Goal: Book appointment/travel/reservation

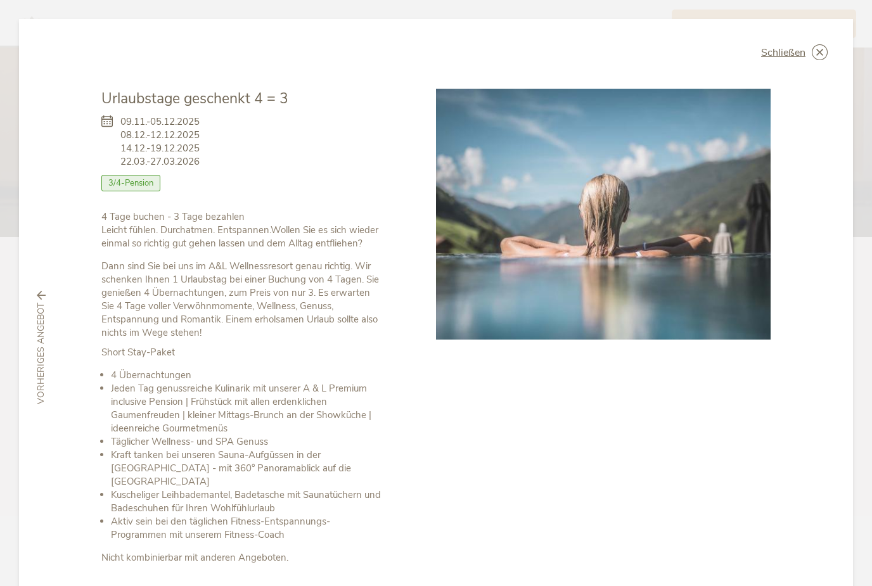
scroll to position [56, 0]
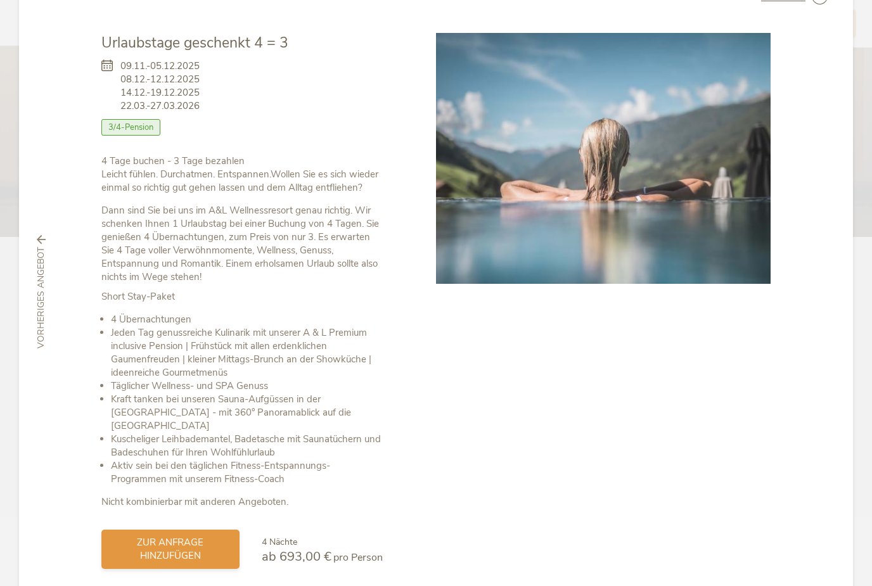
click at [204, 536] on span "zur Anfrage hinzufügen" at bounding box center [170, 549] width 113 height 27
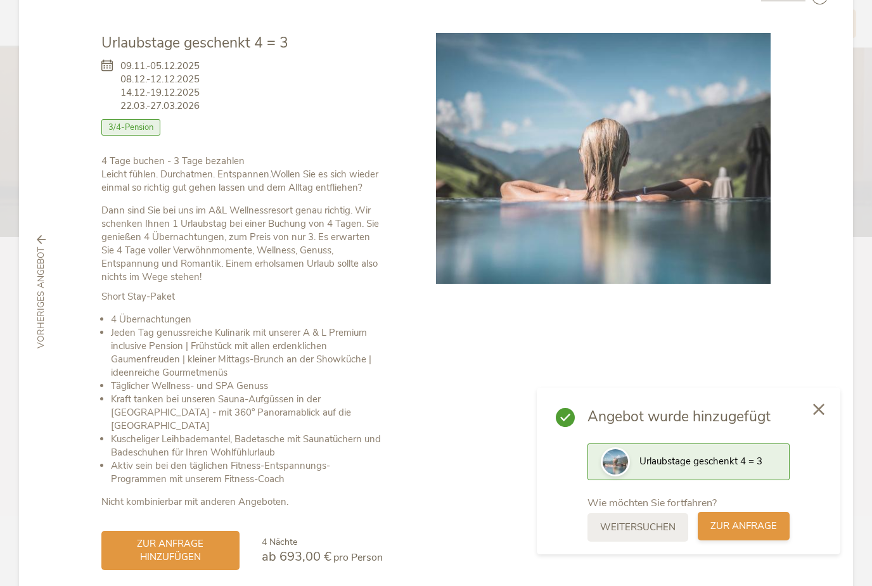
click at [743, 526] on span "zur Anfrage" at bounding box center [743, 526] width 67 height 13
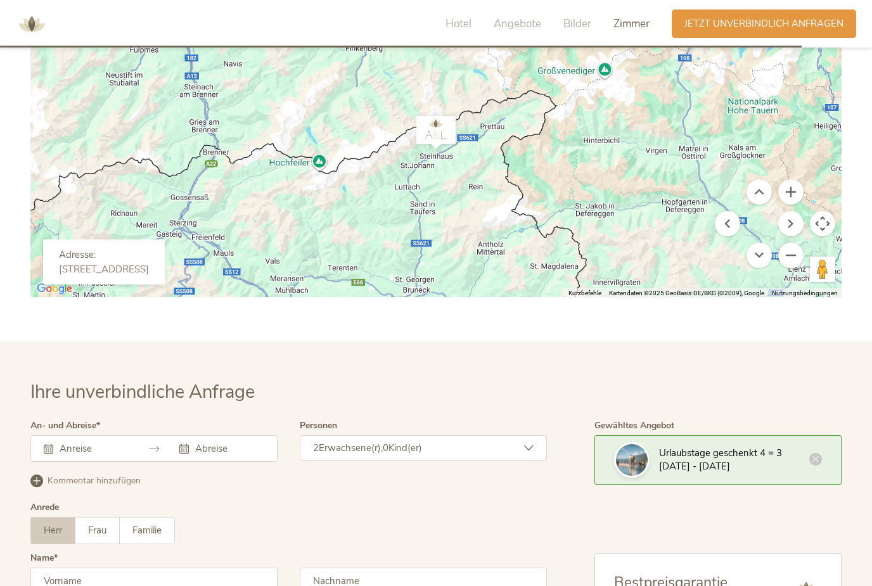
scroll to position [3981, 0]
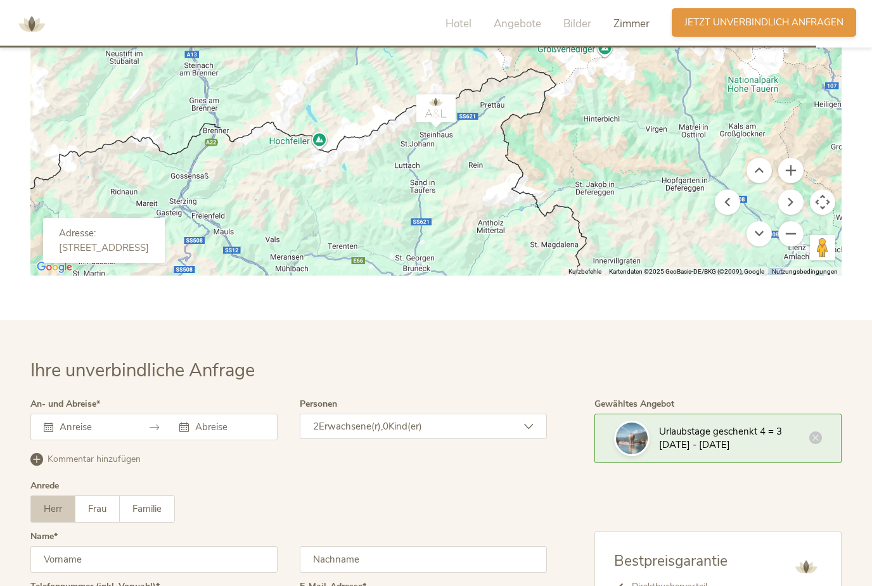
click at [769, 20] on span "Jetzt unverbindlich anfragen" at bounding box center [763, 22] width 159 height 13
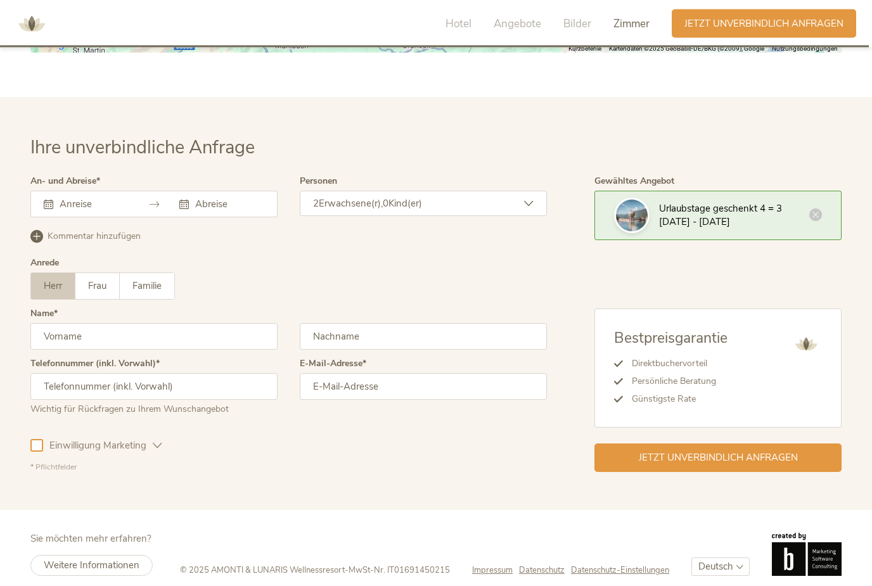
scroll to position [4213, 0]
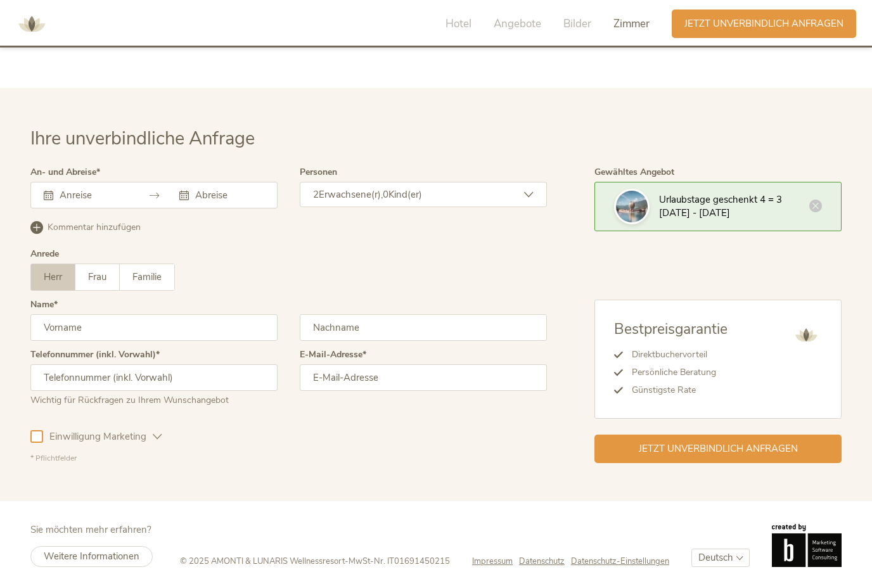
click at [89, 201] on input "text" at bounding box center [92, 195] width 72 height 13
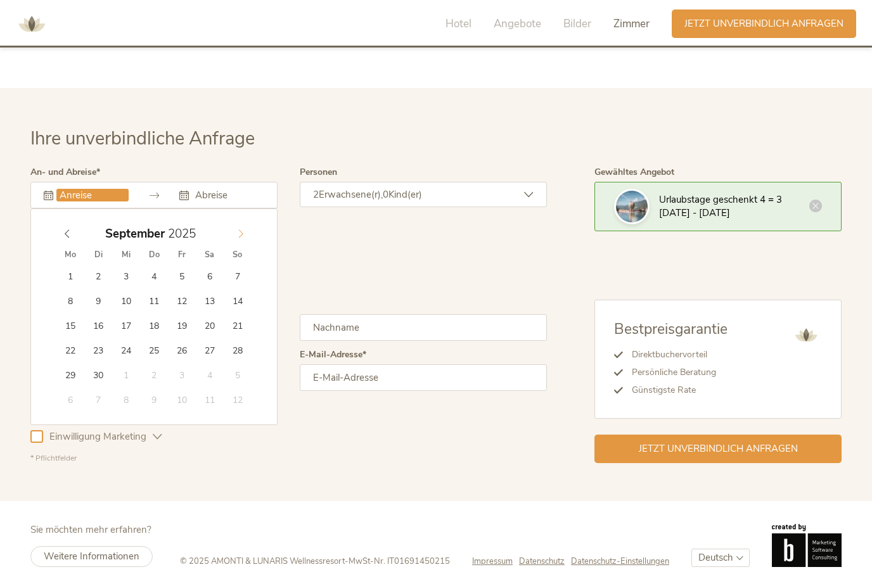
click at [242, 238] on icon at bounding box center [240, 233] width 9 height 9
click at [243, 238] on icon at bounding box center [241, 233] width 4 height 8
type input "[DATE]"
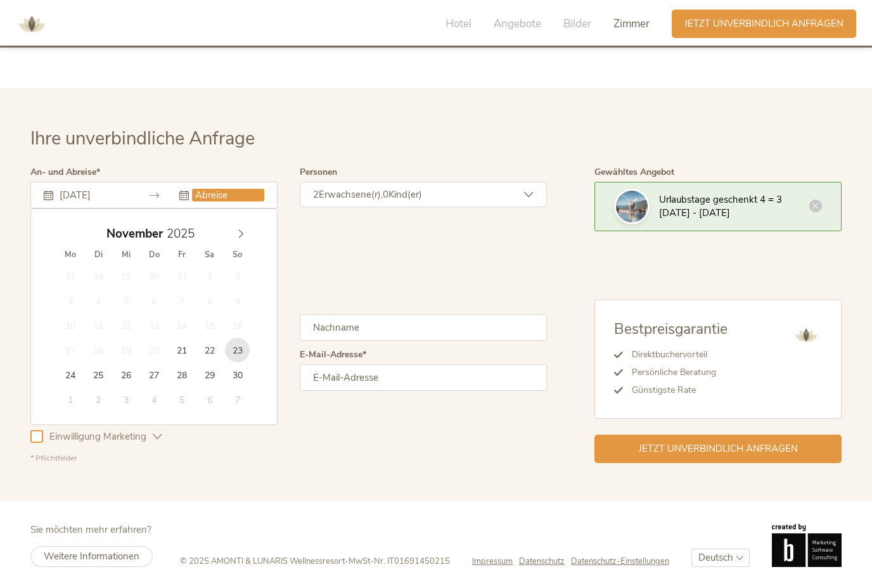
type input "[DATE]"
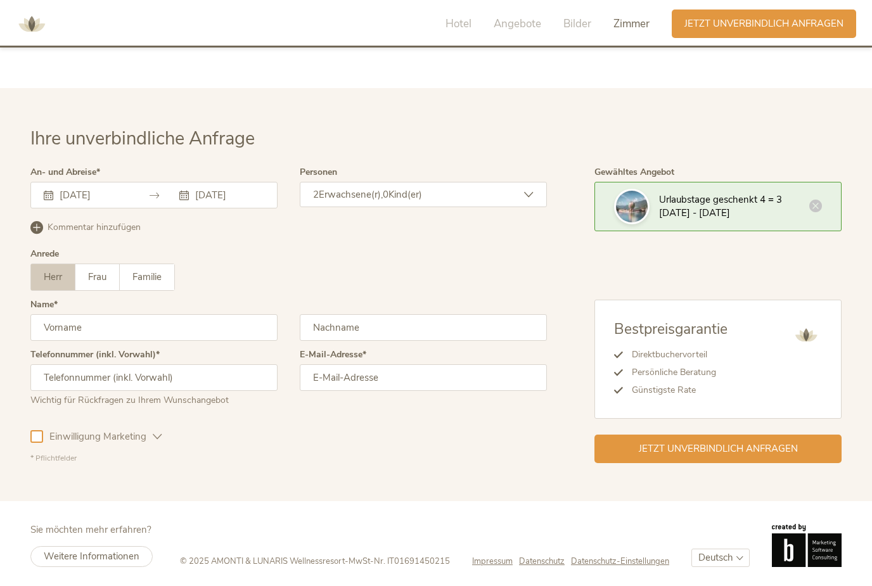
click at [183, 200] on icon at bounding box center [184, 196] width 10 height 10
click at [187, 200] on icon at bounding box center [184, 196] width 10 height 10
click at [53, 200] on icon at bounding box center [49, 196] width 10 height 10
click at [191, 201] on div "[DATE]" at bounding box center [221, 195] width 85 height 13
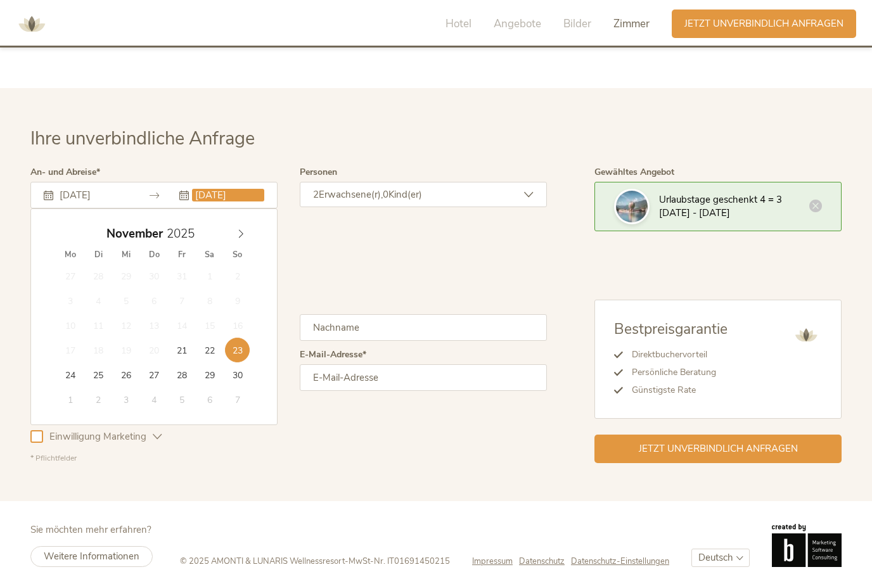
click at [211, 201] on input "[DATE]" at bounding box center [228, 195] width 72 height 13
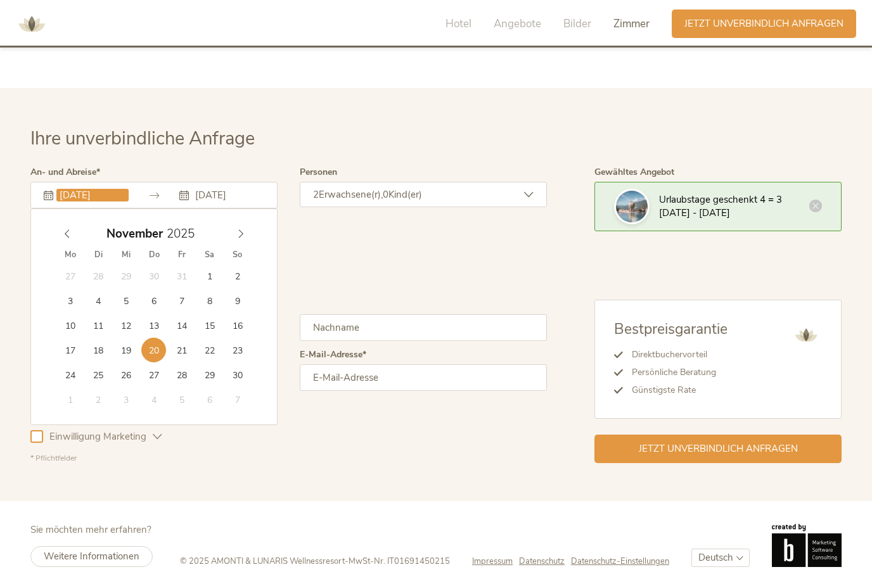
click at [72, 201] on input "[DATE]" at bounding box center [92, 195] width 72 height 13
type input "[DATE]"
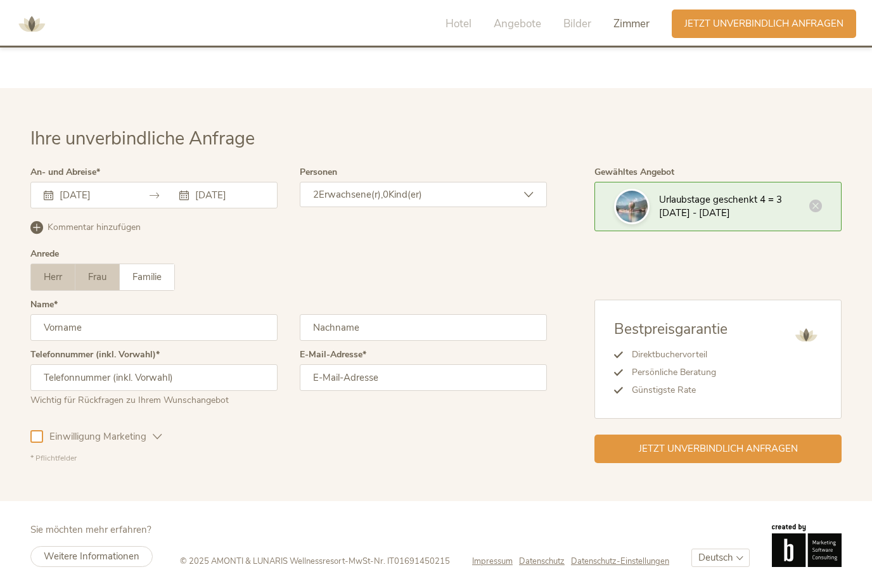
click at [102, 283] on span "Frau" at bounding box center [97, 277] width 18 height 13
click at [125, 341] on input "text" at bounding box center [153, 327] width 247 height 27
type input "[PERSON_NAME]"
type input "Ruhland"
type input "[PHONE_NUMBER]"
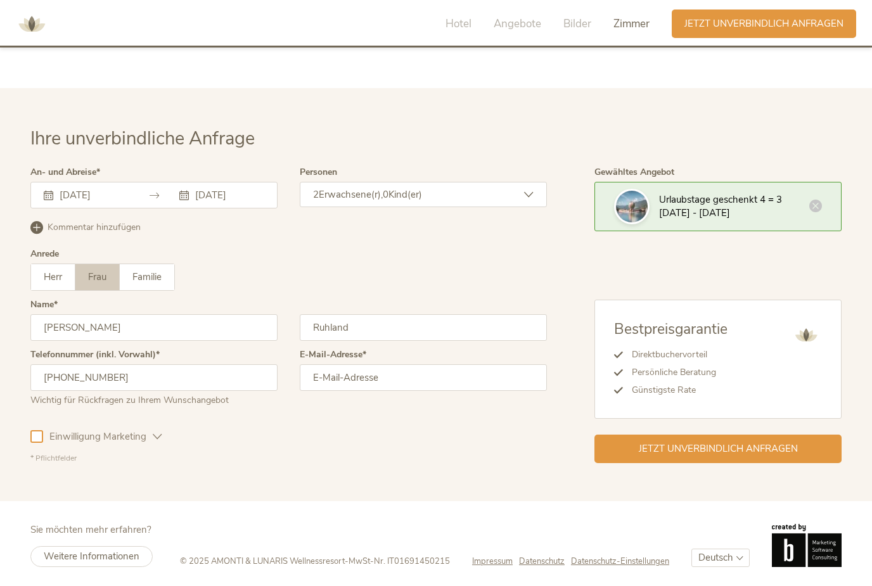
click at [427, 391] on input "email" at bounding box center [423, 377] width 247 height 27
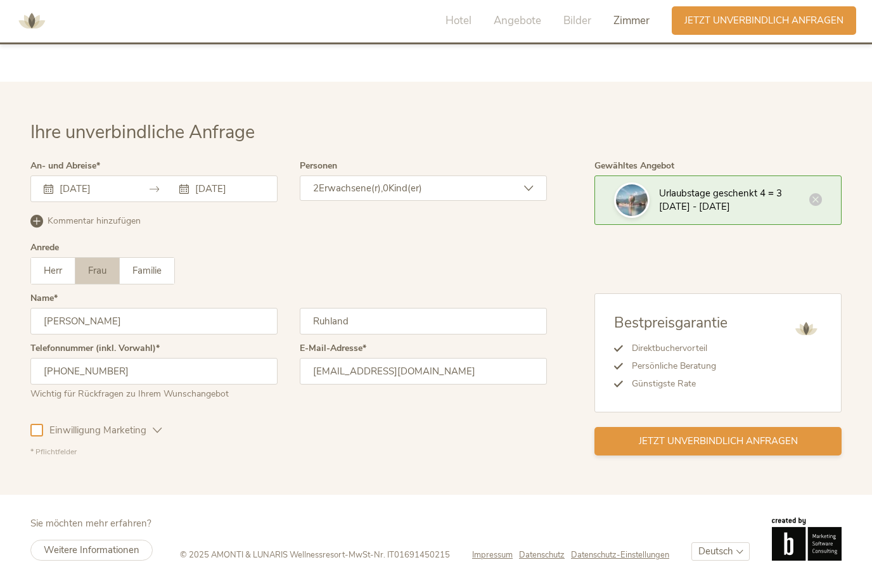
type input "[EMAIL_ADDRESS][DOMAIN_NAME]"
click at [722, 449] on div "Jetzt unverbindlich anfragen" at bounding box center [717, 444] width 247 height 29
